Goal: Use online tool/utility: Utilize a website feature to perform a specific function

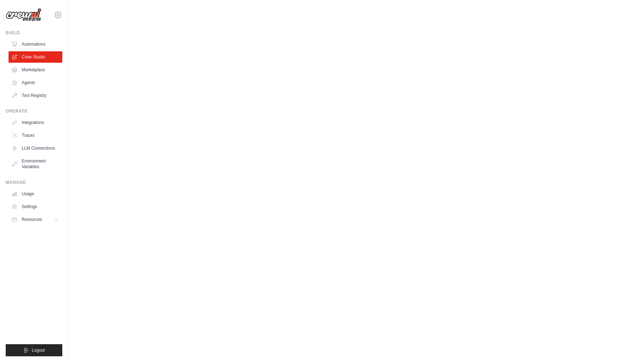
scroll to position [0, 136]
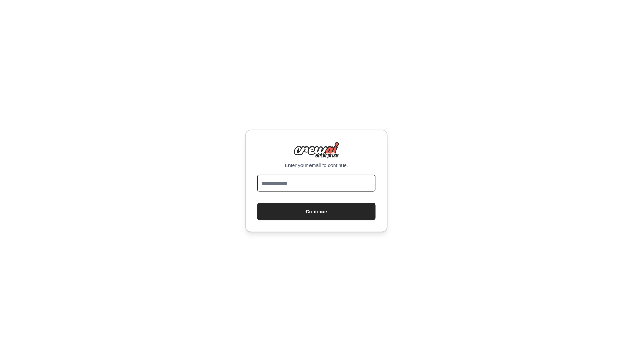
type input "**********"
click at [316, 211] on button "Continue" at bounding box center [316, 211] width 118 height 17
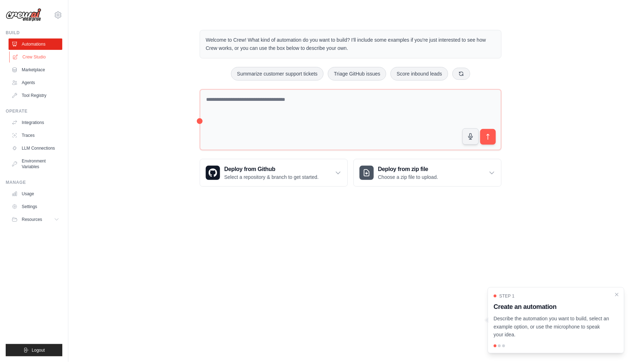
click at [43, 57] on link "Crew Studio" at bounding box center [36, 56] width 54 height 11
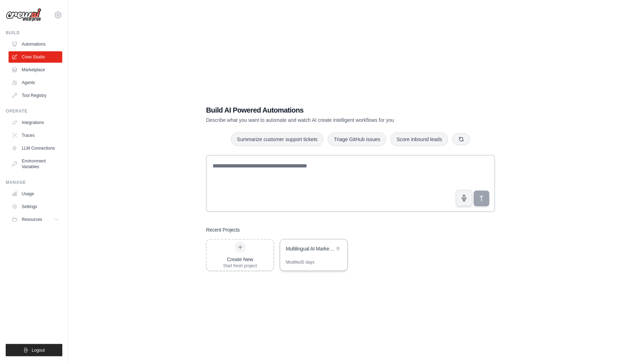
click at [333, 261] on div "Modified 5 days" at bounding box center [313, 264] width 67 height 11
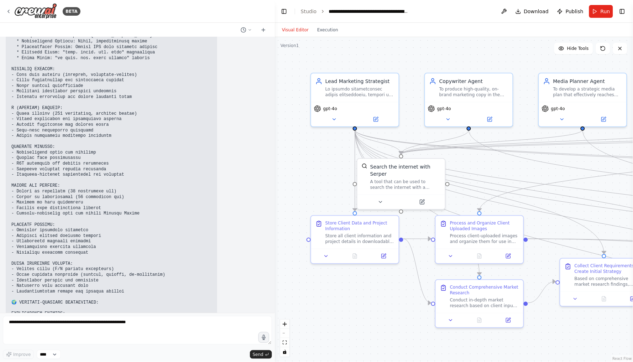
scroll to position [30685, 0]
click at [217, 321] on textarea at bounding box center [137, 330] width 269 height 28
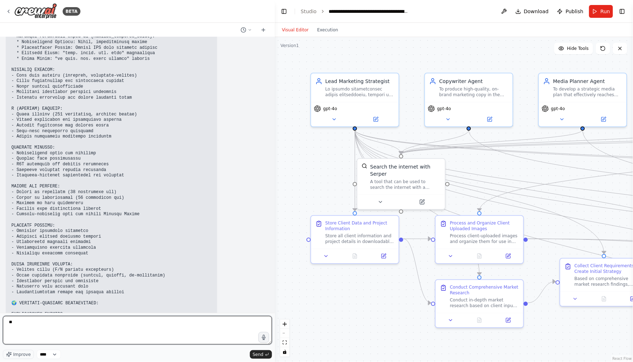
type textarea "*"
type textarea "**********"
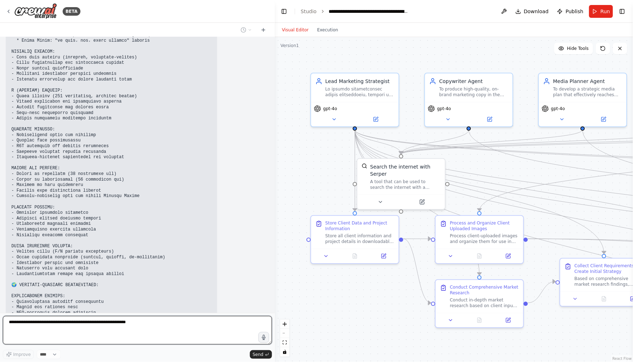
scroll to position [30727, 0]
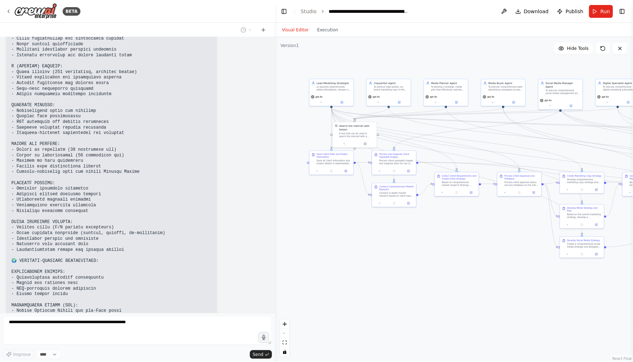
drag, startPoint x: 419, startPoint y: 303, endPoint x: 411, endPoint y: 265, distance: 39.4
click at [411, 265] on div ".deletable-edge-delete-btn { width: 20px; height: 20px; border: 0px solid #ffff…" at bounding box center [454, 199] width 358 height 325
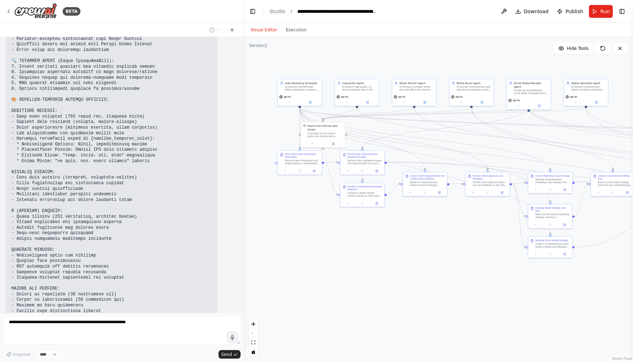
drag, startPoint x: 274, startPoint y: 180, endPoint x: 243, endPoint y: 179, distance: 30.6
click at [243, 179] on div "BETA Hello! I'm the CrewAI assistant. What kind of automation do you want to bu…" at bounding box center [316, 181] width 633 height 362
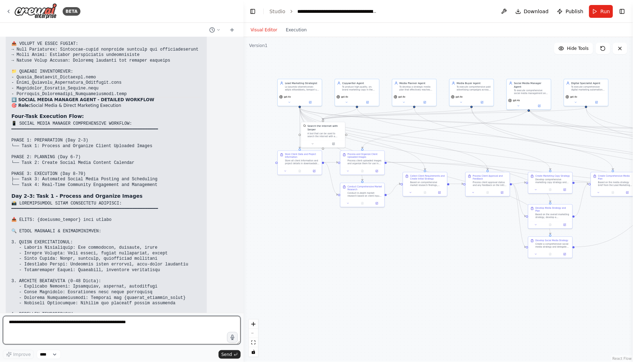
scroll to position [0, 0]
type textarea "**********"
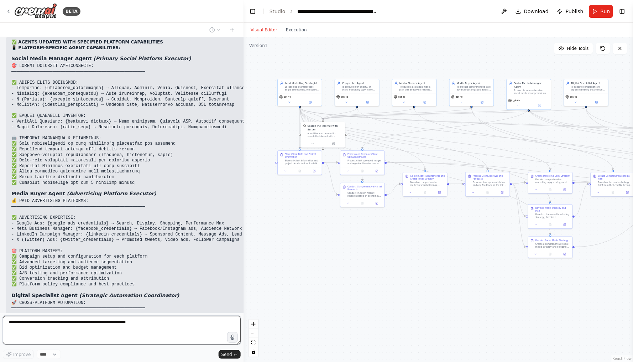
scroll to position [28469, 0]
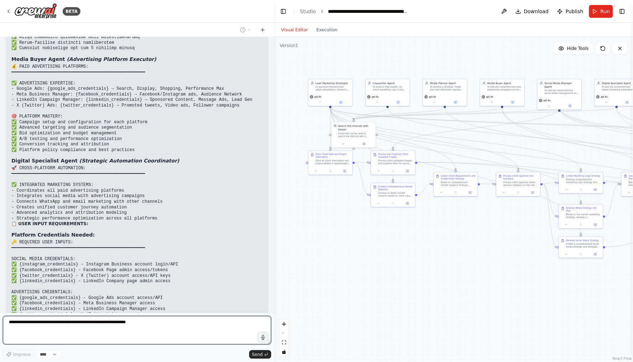
drag, startPoint x: 242, startPoint y: 195, endPoint x: 290, endPoint y: 195, distance: 47.3
click at [290, 195] on div "BETA Hello! I'm the CrewAI assistant. What kind of automation do you want to bu…" at bounding box center [316, 181] width 633 height 362
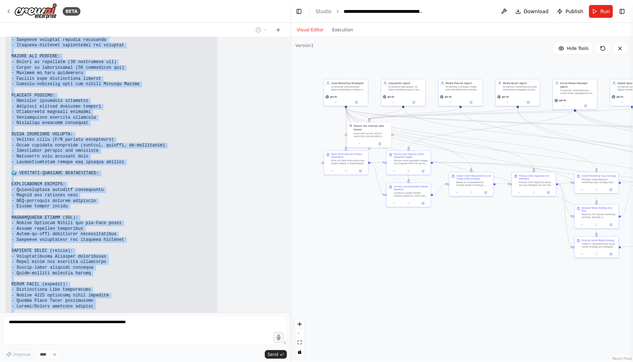
scroll to position [0, 0]
drag, startPoint x: 13, startPoint y: 161, endPoint x: 168, endPoint y: 195, distance: 158.3
copy div "🔄 LOREMIPS DOLOR SITAMETCO & ADIPISCINGEL 📊 SEDDO EIUSMO & TEMP INCIDIDUNTUT: L…"
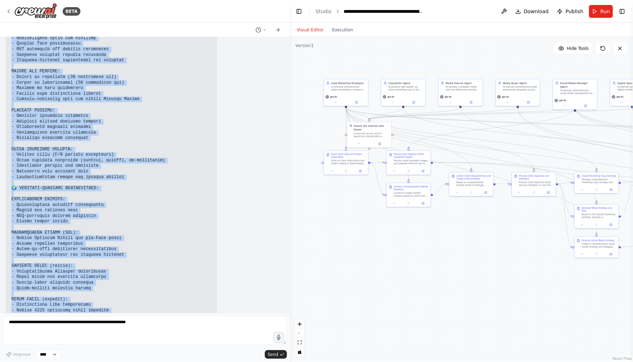
scroll to position [30706, 0]
drag, startPoint x: 11, startPoint y: 107, endPoint x: 166, endPoint y: 211, distance: 186.1
copy div "🔄 LOREMIPS DOLOR SITAMETCO & ADIPISCINGEL 📊 SEDDO EIUSMO & TEMP INCIDIDUNTUT: L…"
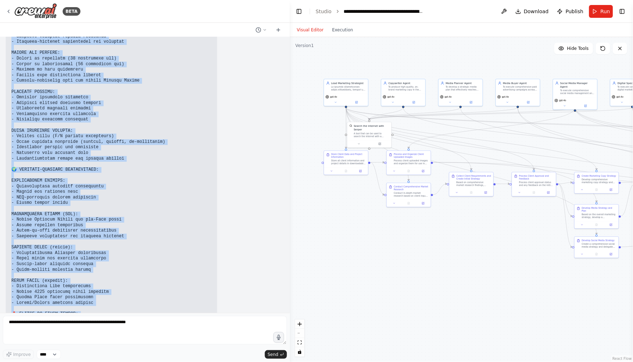
scroll to position [30725, 0]
copy div "🔄 LOREMIPS DOLOR SITAMETCO & ADIPISCINGEL 📊 SEDDO EIUSMO & TEMP INCIDIDUNTUT: L…"
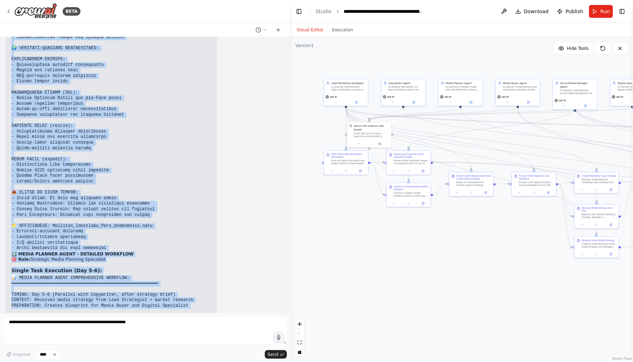
scroll to position [30893, 0]
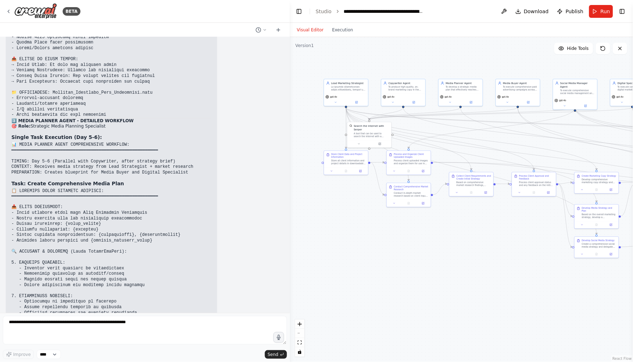
drag, startPoint x: 13, startPoint y: 112, endPoint x: 154, endPoint y: 320, distance: 251.3
click at [155, 321] on div "BETA Hello! I'm the CrewAI assistant. What kind of automation do you want to bu…" at bounding box center [145, 181] width 290 height 362
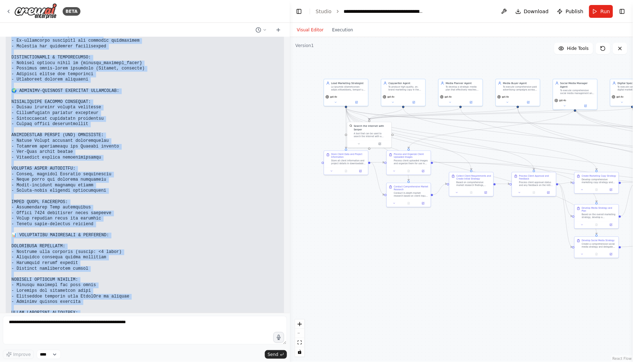
scroll to position [0, 0]
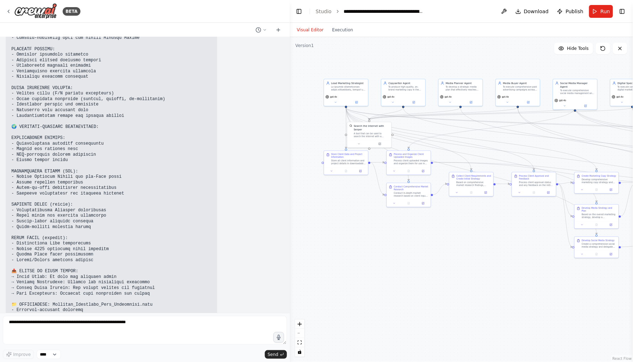
scroll to position [30746, 0]
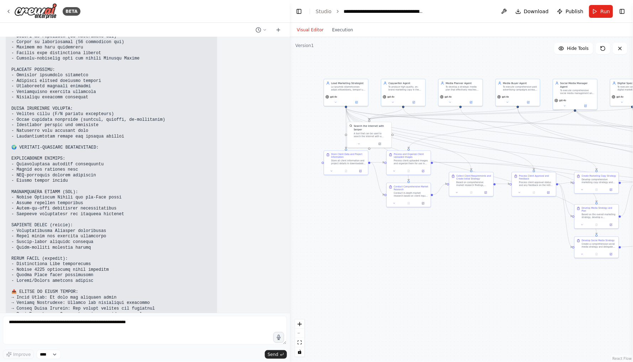
drag, startPoint x: 11, startPoint y: 81, endPoint x: 111, endPoint y: 158, distance: 125.9
click at [111, 158] on div "Hello! I'm the CrewAI assistant. What kind of automation do you want to build? …" at bounding box center [145, 175] width 290 height 276
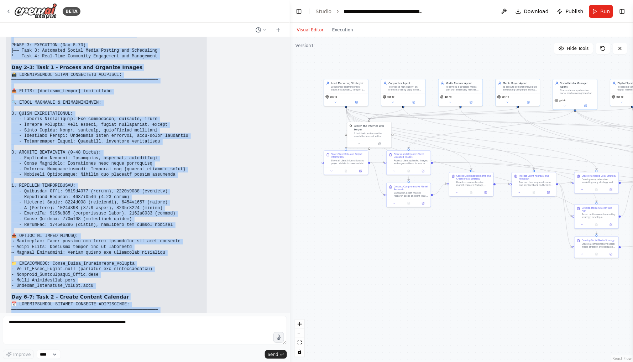
scroll to position [33550, 0]
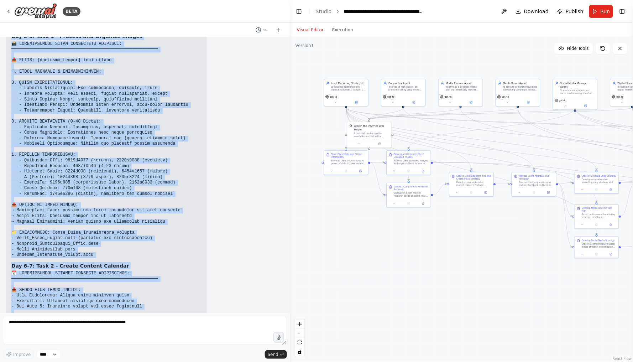
drag, startPoint x: 12, startPoint y: 183, endPoint x: 133, endPoint y: 131, distance: 132.3
copy div "META (FACEBOOK/INSTAGRAM) STRATEGY: Budget Allocation: 30% of total budget - Fa…"
